Goal: Check status: Check status

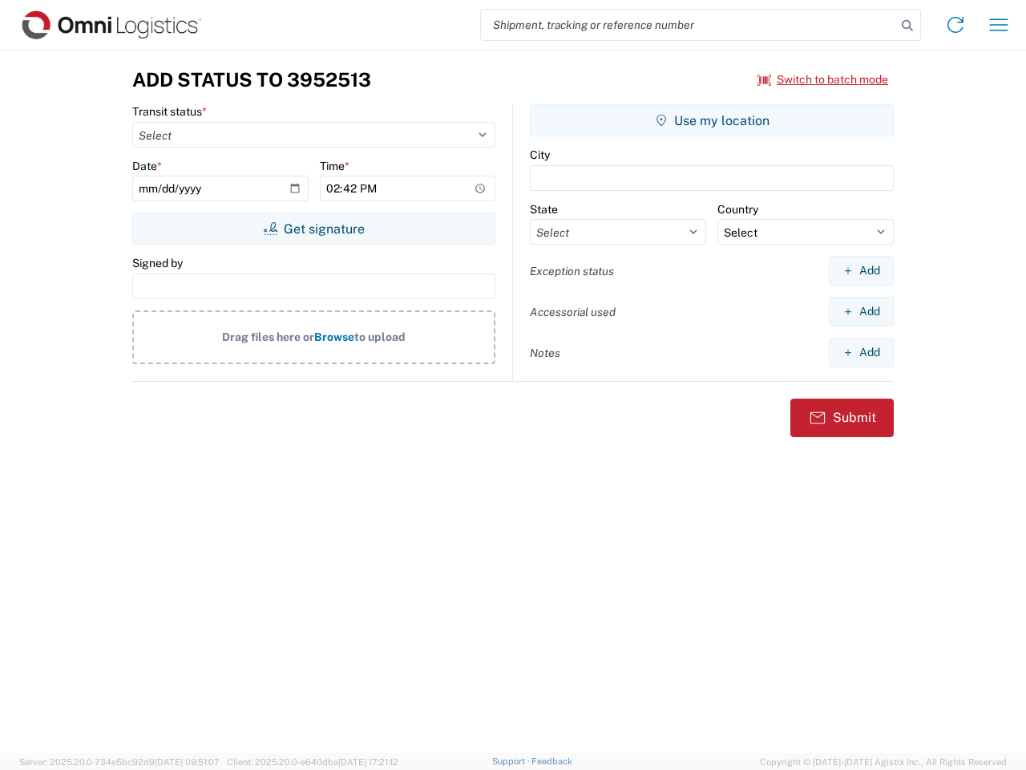
click at [689, 25] on input "search" at bounding box center [688, 25] width 415 height 30
click at [907, 26] on icon at bounding box center [907, 25] width 22 height 22
click at [956, 25] on icon at bounding box center [956, 25] width 26 height 26
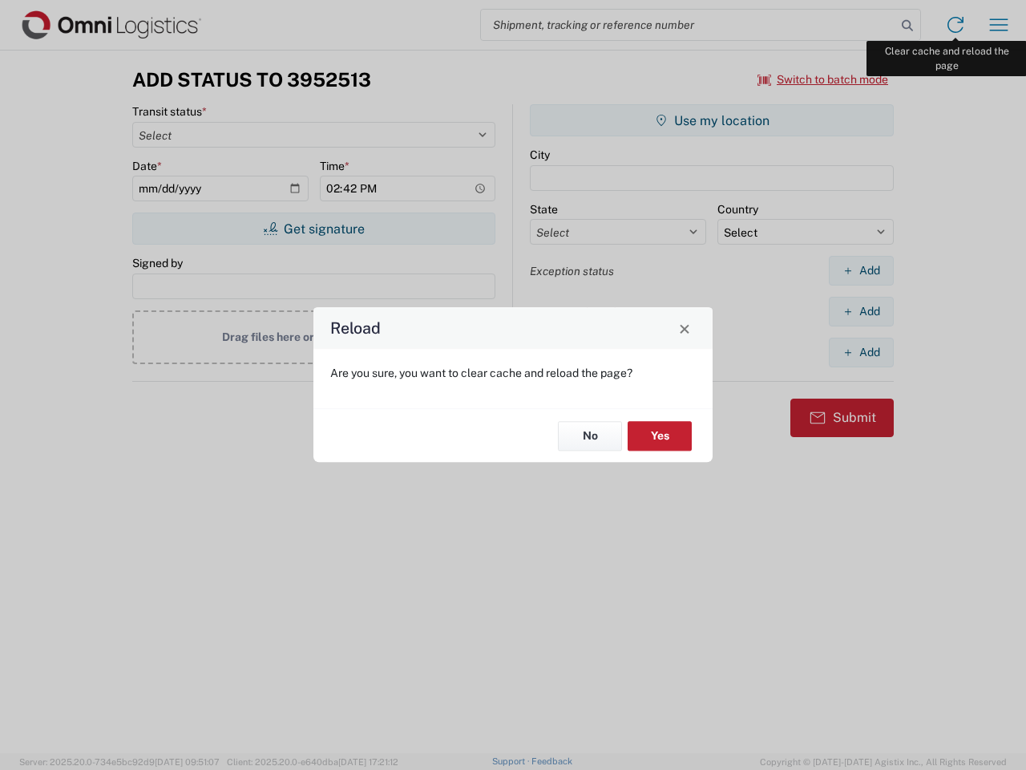
click at [999, 25] on div "Reload Are you sure, you want to clear cache and reload the page? No Yes" at bounding box center [513, 385] width 1026 height 770
click at [823, 79] on div "Reload Are you sure, you want to clear cache and reload the page? No Yes" at bounding box center [513, 385] width 1026 height 770
click at [313, 228] on div "Reload Are you sure, you want to clear cache and reload the page? No Yes" at bounding box center [513, 385] width 1026 height 770
click at [712, 120] on div "Reload Are you sure, you want to clear cache and reload the page? No Yes" at bounding box center [513, 385] width 1026 height 770
click at [861, 270] on div "Reload Are you sure, you want to clear cache and reload the page? No Yes" at bounding box center [513, 385] width 1026 height 770
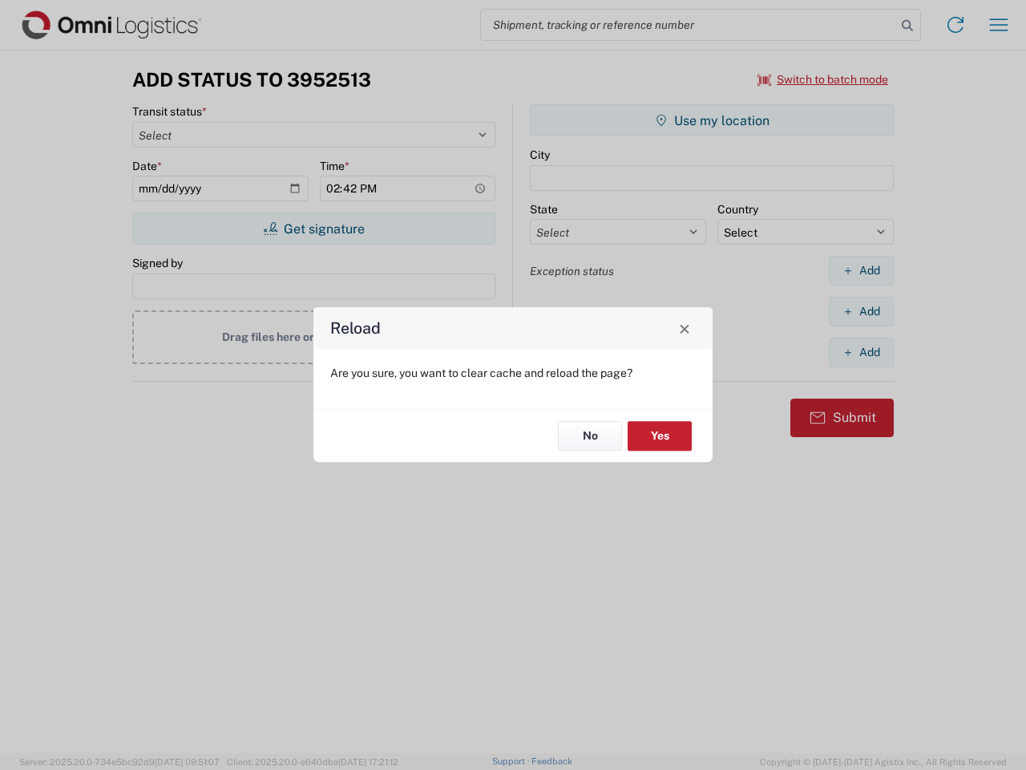
click at [861, 311] on div "Reload Are you sure, you want to clear cache and reload the page? No Yes" at bounding box center [513, 385] width 1026 height 770
click at [861, 352] on div "Reload Are you sure, you want to clear cache and reload the page? No Yes" at bounding box center [513, 385] width 1026 height 770
